Goal: Information Seeking & Learning: Learn about a topic

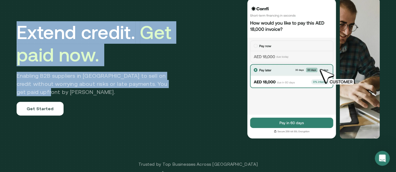
drag, startPoint x: 36, startPoint y: 108, endPoint x: 21, endPoint y: 33, distance: 76.2
click at [21, 33] on div "Extend credit. Get paid now. Enabling B2B suppliers in MENA to sell on credit w…" at bounding box center [97, 68] width 160 height 94
copy div "Extend credit. Get paid now. Enabling B2B suppliers in MENA to sell on credit w…"
click at [107, 91] on h2 "Enabling B2B suppliers in MENA to sell on credit without worrying about risks o…" at bounding box center [97, 84] width 160 height 24
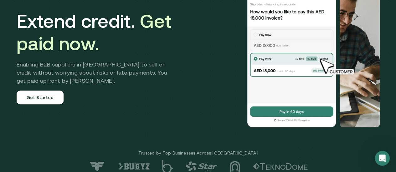
scroll to position [61, 0]
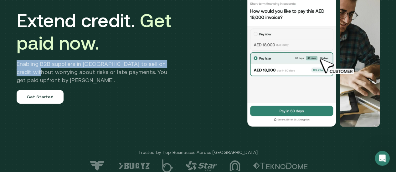
drag, startPoint x: 41, startPoint y: 91, endPoint x: 18, endPoint y: 73, distance: 29.6
click at [18, 73] on div "Extend credit. Get paid now. Enabling B2B suppliers in MENA to sell on credit w…" at bounding box center [197, 57] width 375 height 186
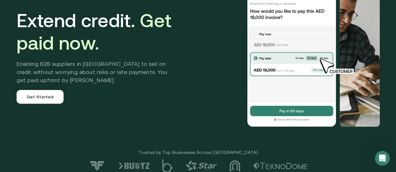
click at [42, 84] on h2 "Enabling B2B suppliers in MENA to sell on credit without worrying about risks o…" at bounding box center [97, 72] width 160 height 24
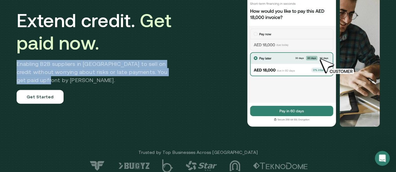
drag, startPoint x: 44, startPoint y: 97, endPoint x: 19, endPoint y: 80, distance: 30.4
click at [19, 80] on h2 "Enabling B2B suppliers in MENA to sell on credit without worrying about risks o…" at bounding box center [97, 72] width 160 height 24
copy h2 "Enabling B2B suppliers in MENA to sell on credit without worrying about risks o…"
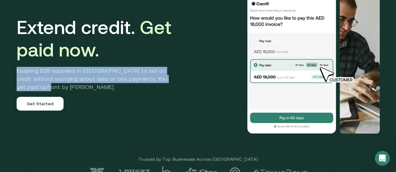
scroll to position [0, 0]
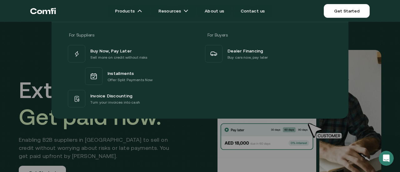
click at [6, 75] on div "For Suppliers For Buyers Buy Now, Pay Later Sell more on credit without risks I…" at bounding box center [200, 68] width 400 height 102
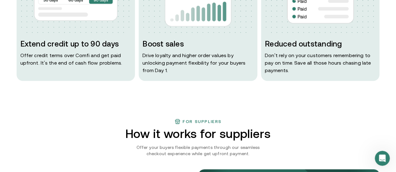
scroll to position [459, 0]
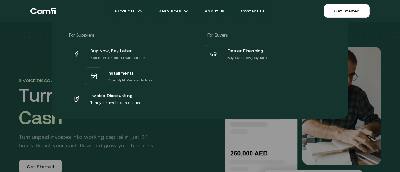
click at [0, 95] on div "For Suppliers For Buyers Buy Now, Pay Later Sell more on credit without risks I…" at bounding box center [200, 68] width 400 height 102
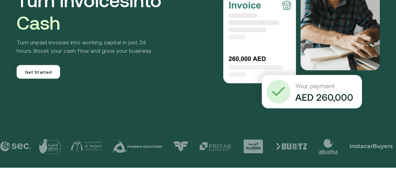
scroll to position [94, 0]
